Goal: Task Accomplishment & Management: Manage account settings

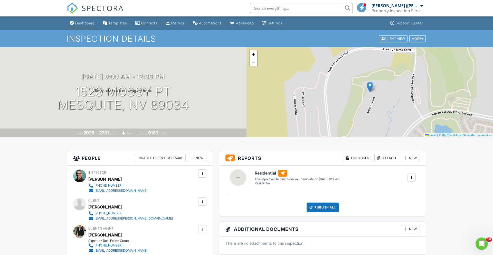
click at [90, 24] on div "Dashboard" at bounding box center [85, 23] width 20 height 4
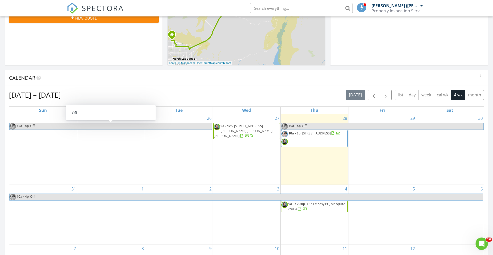
scroll to position [158, 0]
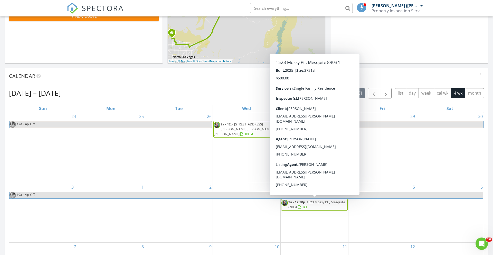
click at [307, 202] on span "1523 Mossy Pt , Mesquite 89034" at bounding box center [316, 203] width 57 height 9
